Goal: Task Accomplishment & Management: Complete application form

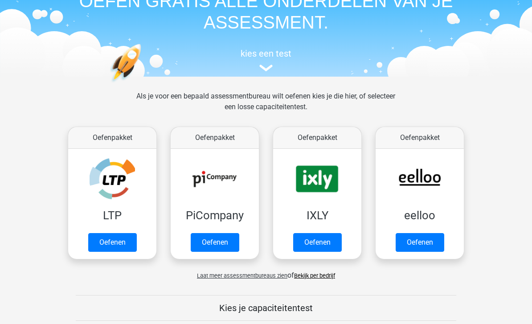
scroll to position [51, 0]
click at [316, 239] on link "Oefenen" at bounding box center [317, 242] width 49 height 19
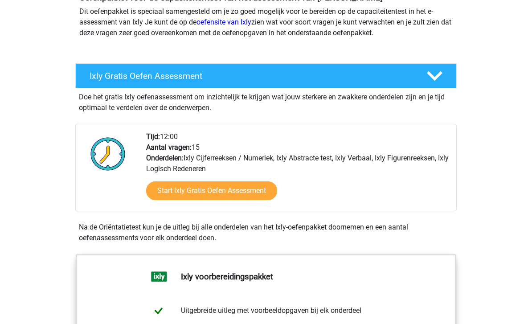
click at [242, 191] on link "Start Ixly Gratis Oefen Assessment" at bounding box center [211, 191] width 131 height 19
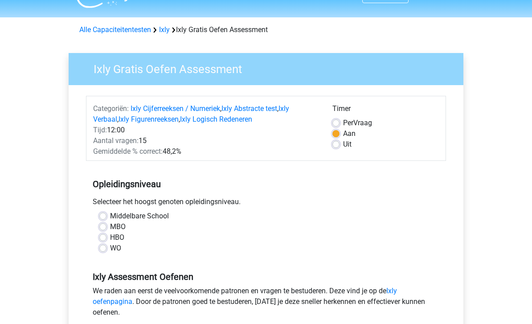
scroll to position [20, 0]
click at [110, 225] on label "MBO" at bounding box center [118, 226] width 16 height 11
click at [105, 225] on input "MBO" at bounding box center [102, 225] width 7 height 9
radio input "true"
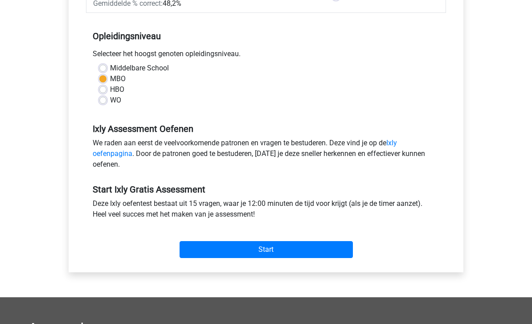
scroll to position [169, 0]
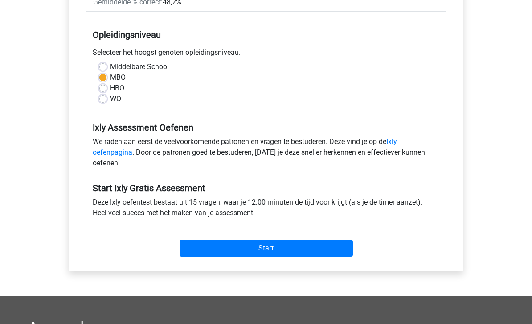
click at [219, 254] on input "Start" at bounding box center [265, 248] width 173 height 17
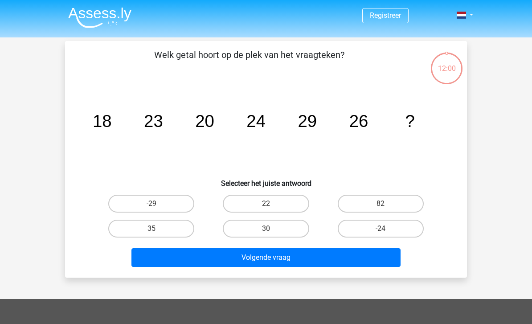
scroll to position [2, 0]
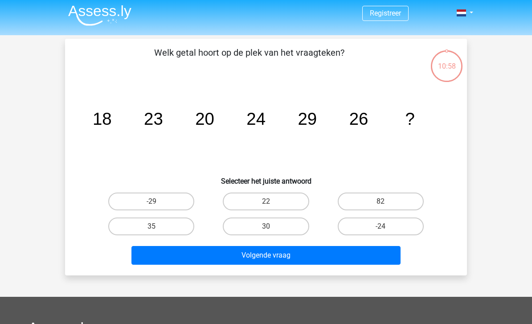
click at [283, 204] on label "22" at bounding box center [266, 201] width 86 height 18
click at [272, 204] on input "22" at bounding box center [269, 204] width 6 height 6
radio input "true"
click at [284, 254] on button "Volgende vraag" at bounding box center [265, 255] width 269 height 19
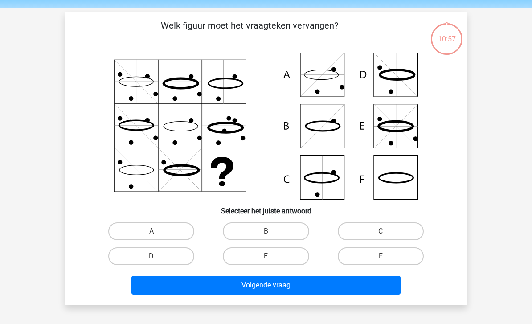
scroll to position [41, 0]
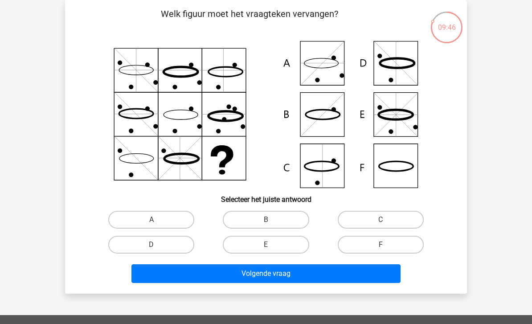
click at [320, 170] on icon at bounding box center [265, 114] width 359 height 147
click at [373, 223] on label "C" at bounding box center [381, 220] width 86 height 18
click at [380, 223] on input "C" at bounding box center [383, 223] width 6 height 6
radio input "true"
click at [299, 278] on button "Volgende vraag" at bounding box center [265, 273] width 269 height 19
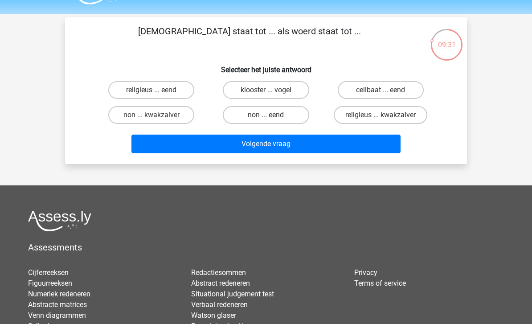
scroll to position [22, 0]
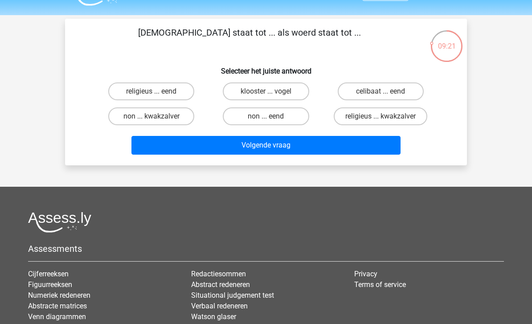
click at [294, 94] on label "klooster ... vogel" at bounding box center [266, 91] width 86 height 18
click at [272, 94] on input "klooster ... vogel" at bounding box center [269, 94] width 6 height 6
radio input "true"
click at [274, 144] on button "Volgende vraag" at bounding box center [265, 145] width 269 height 19
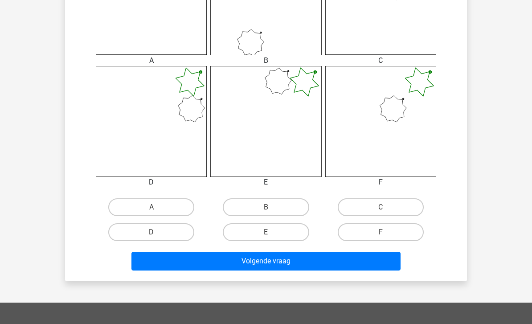
scroll to position [309, 0]
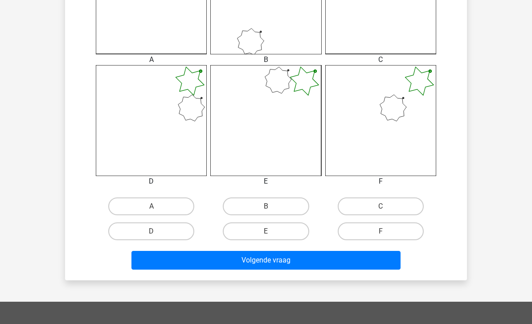
click at [366, 235] on label "F" at bounding box center [381, 231] width 86 height 18
click at [380, 235] on input "F" at bounding box center [383, 234] width 6 height 6
radio input "true"
click at [278, 262] on button "Volgende vraag" at bounding box center [265, 260] width 269 height 19
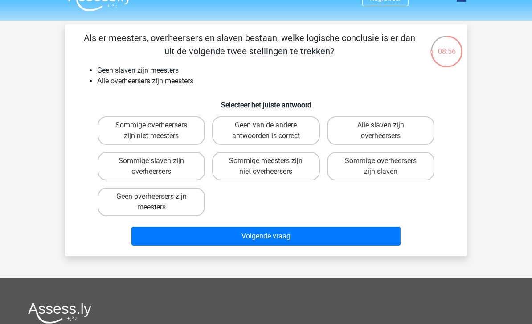
scroll to position [16, 0]
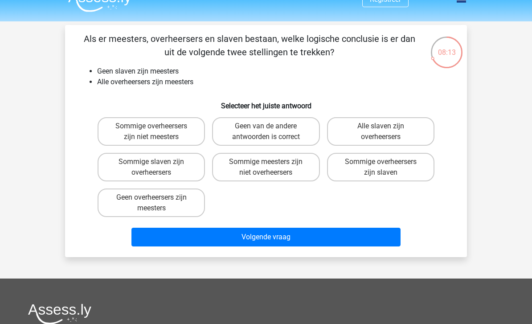
click at [234, 125] on label "Geen van de andere antwoorden is correct" at bounding box center [265, 131] width 107 height 29
click at [266, 126] on input "Geen van de andere antwoorden is correct" at bounding box center [269, 129] width 6 height 6
radio input "true"
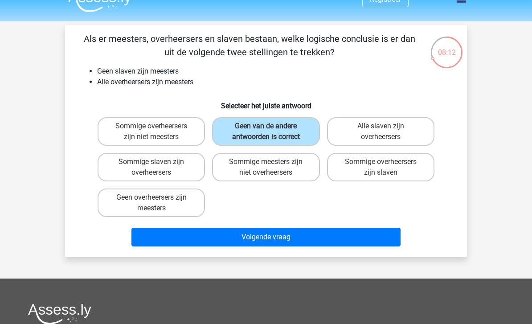
click at [248, 241] on button "Volgende vraag" at bounding box center [265, 237] width 269 height 19
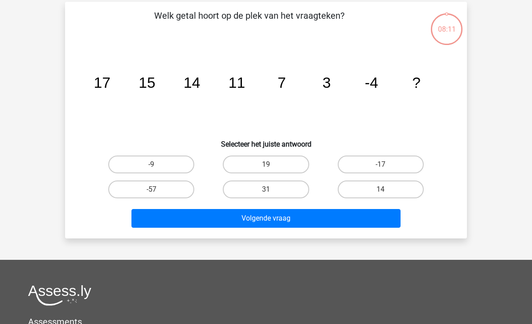
scroll to position [41, 0]
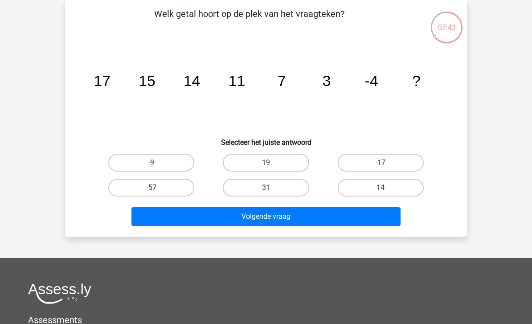
click at [161, 161] on label "-9" at bounding box center [151, 163] width 86 height 18
click at [157, 163] on input "-9" at bounding box center [154, 166] width 6 height 6
radio input "true"
click at [218, 212] on button "Volgende vraag" at bounding box center [265, 216] width 269 height 19
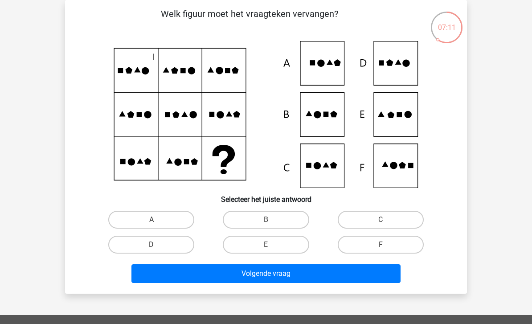
click at [187, 242] on label "D" at bounding box center [151, 245] width 86 height 18
click at [157, 244] on input "D" at bounding box center [154, 247] width 6 height 6
radio input "true"
click at [209, 270] on button "Volgende vraag" at bounding box center [265, 273] width 269 height 19
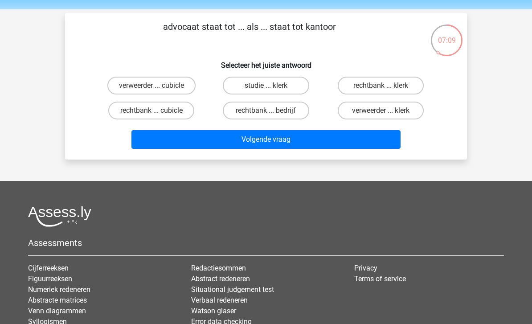
scroll to position [29, 0]
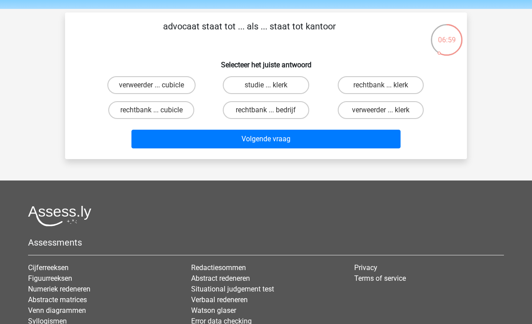
click at [247, 112] on label "rechtbank ... bedrijf" at bounding box center [266, 110] width 86 height 18
click at [266, 112] on input "rechtbank ... bedrijf" at bounding box center [269, 113] width 6 height 6
radio input "true"
click at [260, 139] on button "Volgende vraag" at bounding box center [265, 139] width 269 height 19
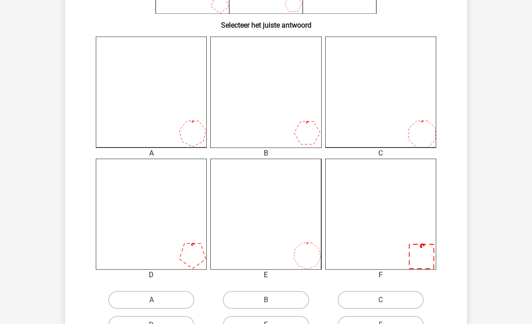
scroll to position [216, 0]
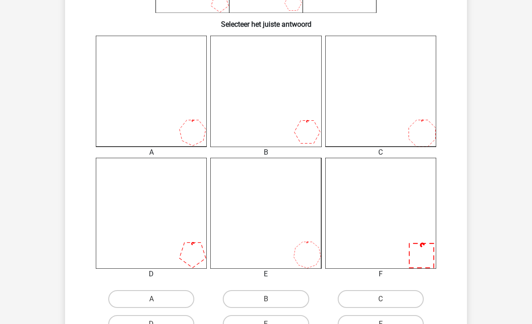
click at [357, 220] on icon at bounding box center [380, 213] width 111 height 111
click at [358, 323] on label "F" at bounding box center [381, 324] width 86 height 18
click at [380, 323] on input "F" at bounding box center [383, 327] width 6 height 6
radio input "true"
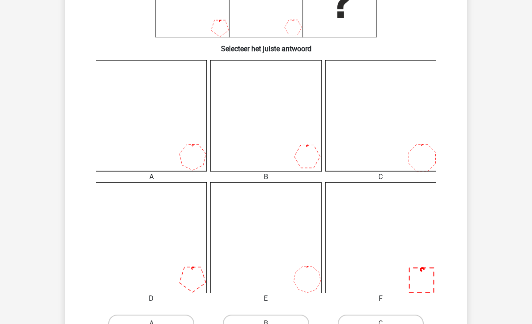
scroll to position [202, 0]
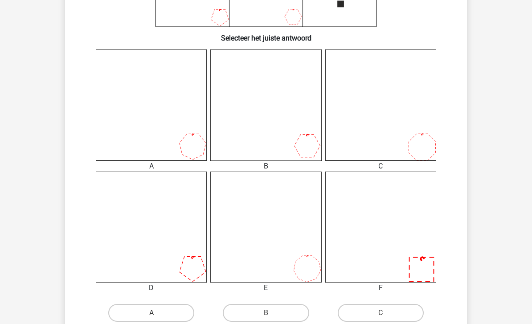
click at [237, 129] on icon at bounding box center [265, 104] width 111 height 111
click at [265, 243] on icon at bounding box center [265, 226] width 111 height 111
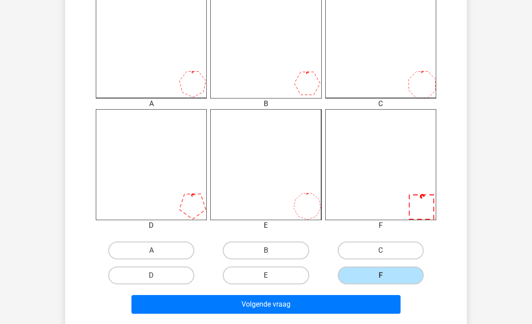
scroll to position [266, 0]
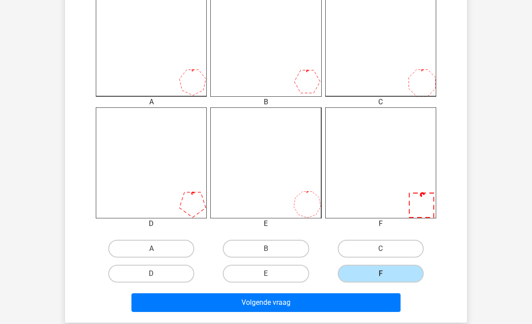
click at [270, 273] on input "E" at bounding box center [269, 276] width 6 height 6
radio input "true"
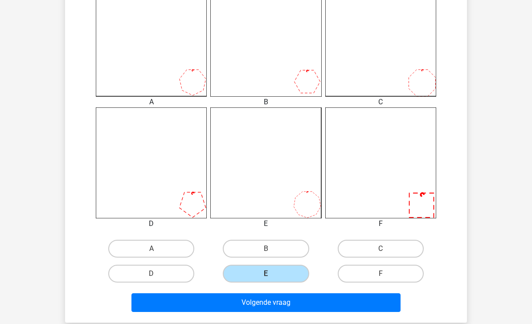
click at [285, 308] on button "Volgende vraag" at bounding box center [265, 302] width 269 height 19
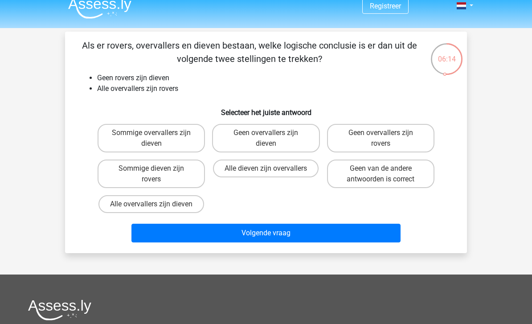
scroll to position [9, 0]
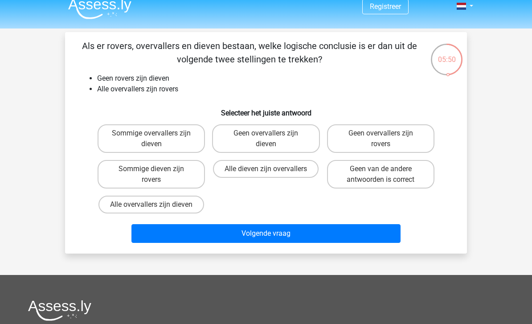
click at [232, 136] on label "Geen overvallers zijn dieven" at bounding box center [265, 138] width 107 height 29
click at [266, 136] on input "Geen overvallers zijn dieven" at bounding box center [269, 136] width 6 height 6
radio input "true"
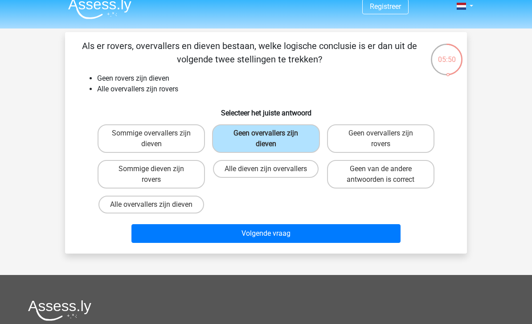
click at [262, 236] on button "Volgende vraag" at bounding box center [265, 233] width 269 height 19
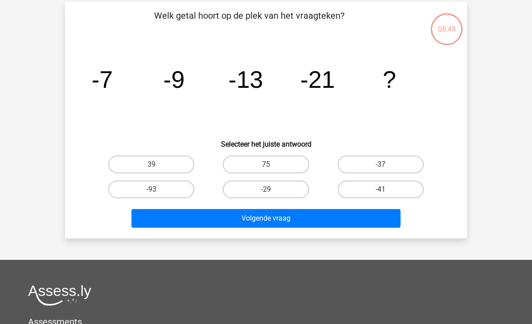
scroll to position [41, 0]
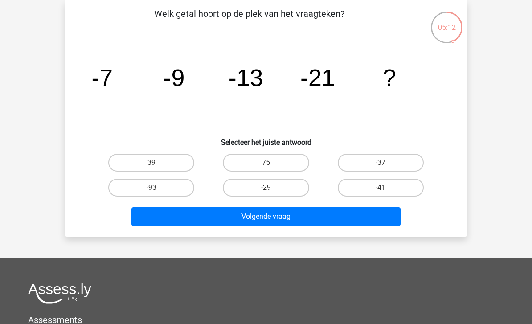
click at [379, 160] on label "-37" at bounding box center [381, 163] width 86 height 18
click at [380, 163] on input "-37" at bounding box center [383, 166] width 6 height 6
radio input "true"
click at [310, 216] on button "Volgende vraag" at bounding box center [265, 216] width 269 height 19
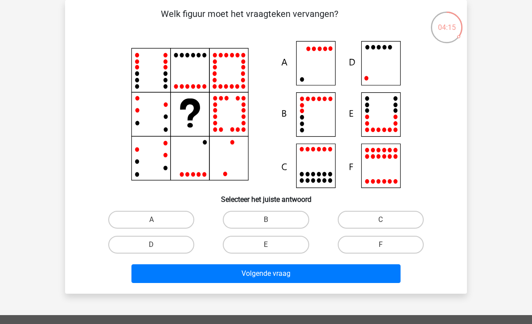
click at [164, 216] on label "A" at bounding box center [151, 220] width 86 height 18
click at [157, 220] on input "A" at bounding box center [154, 223] width 6 height 6
radio input "true"
click at [234, 277] on button "Volgende vraag" at bounding box center [265, 273] width 269 height 19
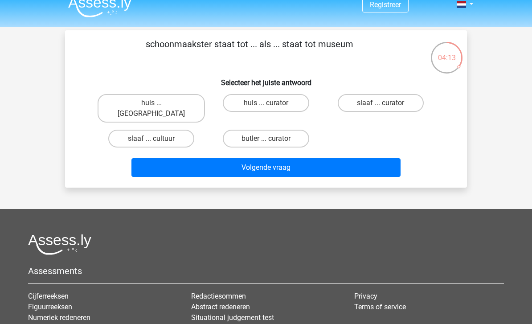
scroll to position [10, 0]
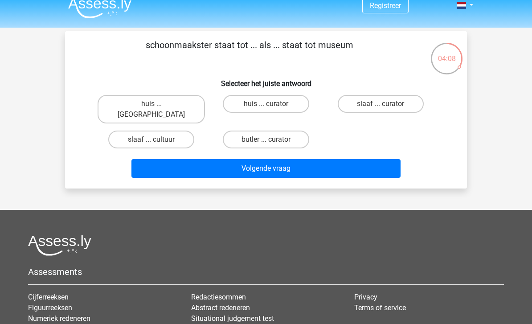
click at [170, 130] on label "slaaf ... cultuur" at bounding box center [151, 139] width 86 height 18
click at [157, 139] on input "slaaf ... cultuur" at bounding box center [154, 142] width 6 height 6
radio input "true"
click at [219, 159] on button "Volgende vraag" at bounding box center [265, 168] width 269 height 19
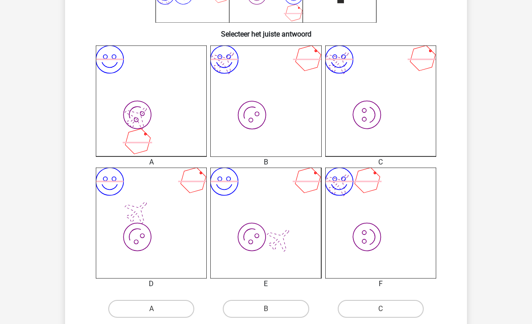
scroll to position [236, 0]
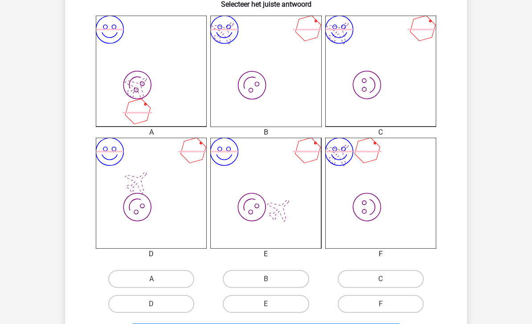
click at [351, 305] on label "F" at bounding box center [381, 304] width 86 height 18
click at [380, 305] on input "F" at bounding box center [383, 307] width 6 height 6
radio input "true"
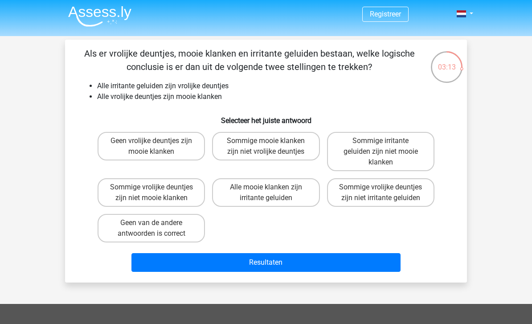
scroll to position [4, 0]
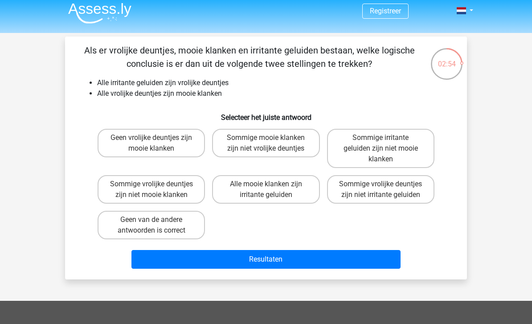
click at [234, 191] on label "Alle mooie klanken zijn irritante geluiden" at bounding box center [265, 189] width 107 height 29
click at [266, 190] on input "Alle mooie klanken zijn irritante geluiden" at bounding box center [269, 187] width 6 height 6
radio input "true"
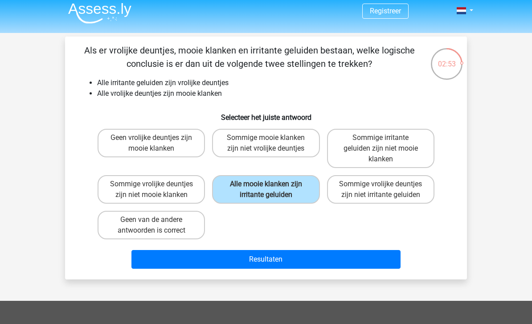
click at [240, 265] on button "Resultaten" at bounding box center [265, 259] width 269 height 19
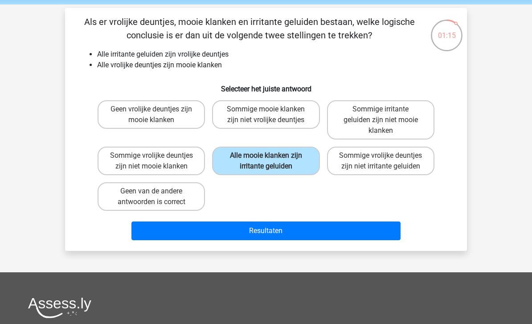
scroll to position [33, 0]
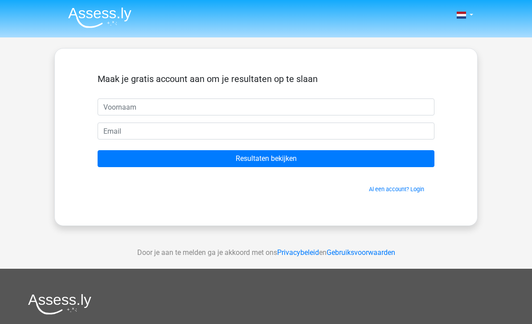
scroll to position [2, 0]
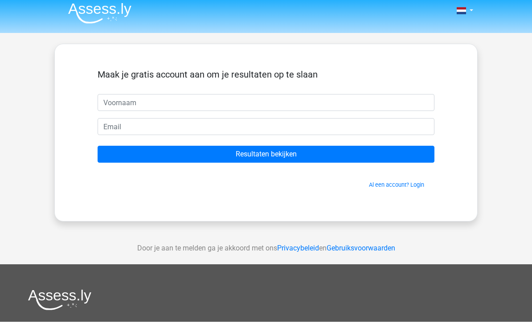
click at [294, 149] on input "Resultaten bekijken" at bounding box center [266, 156] width 337 height 17
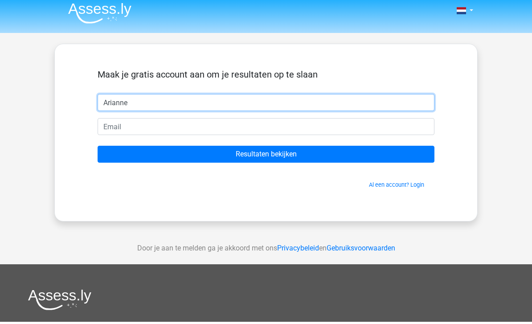
type input "Arianne"
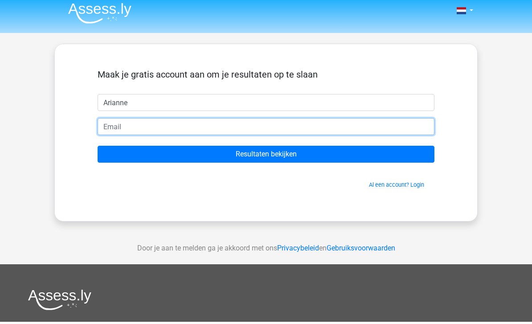
click at [129, 125] on input "email" at bounding box center [266, 128] width 337 height 17
type input "[EMAIL_ADDRESS][DOMAIN_NAME]"
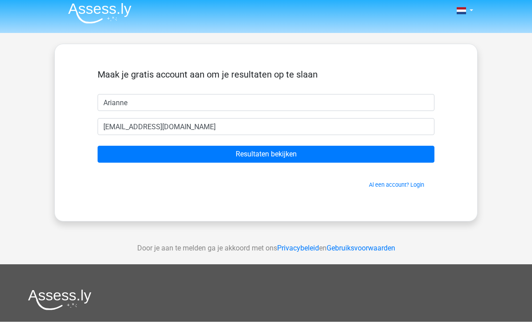
click at [319, 158] on input "Resultaten bekijken" at bounding box center [266, 156] width 337 height 17
